Goal: Task Accomplishment & Management: Manage account settings

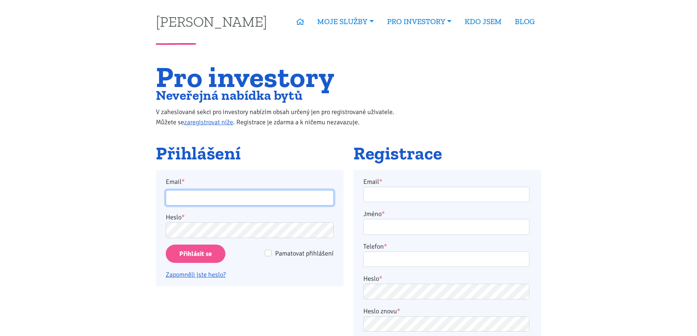
click at [226, 190] on input "Email *" at bounding box center [250, 198] width 168 height 16
click at [205, 190] on input "Email *" at bounding box center [250, 198] width 168 height 16
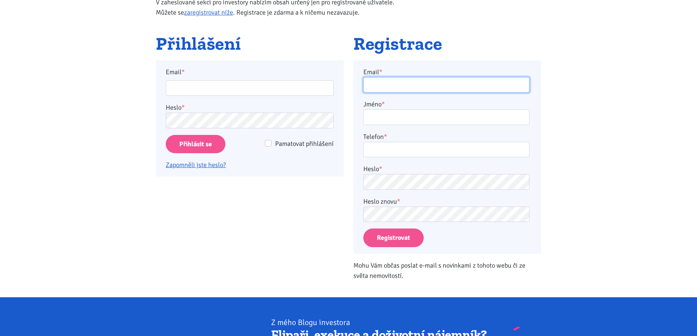
type input "[PERSON_NAME][EMAIL_ADDRESS][DOMAIN_NAME]"
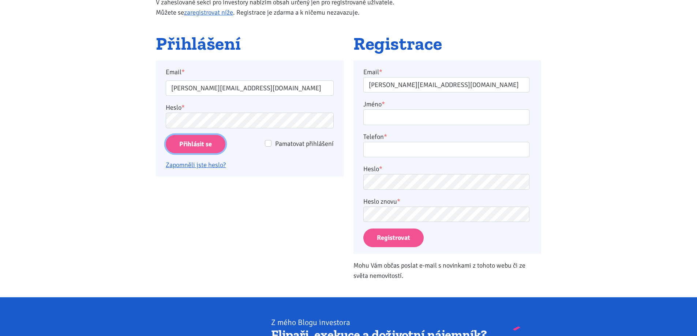
click at [199, 143] on input "Přihlásit se" at bounding box center [196, 144] width 60 height 19
